Goal: Transaction & Acquisition: Purchase product/service

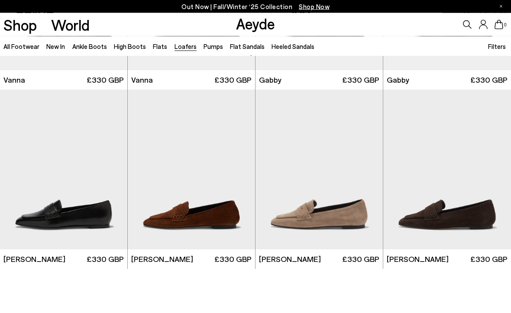
scroll to position [1224, 0]
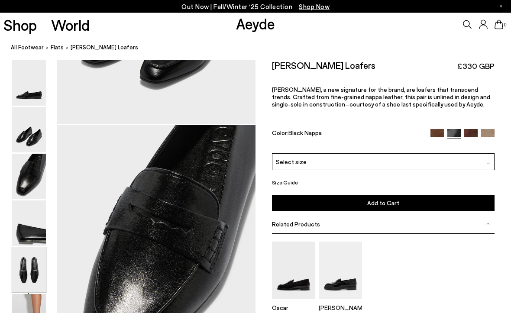
scroll to position [1063, 0]
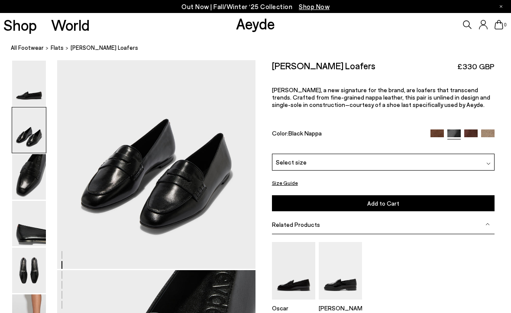
scroll to position [266, 0]
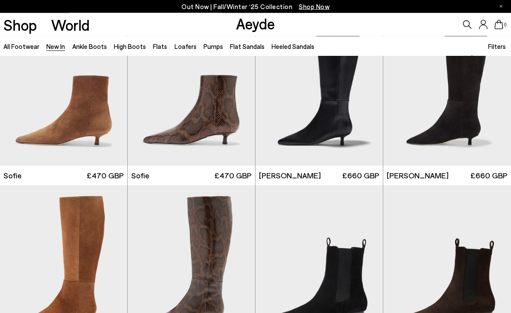
scroll to position [2386, 0]
